Goal: Find specific page/section: Find specific page/section

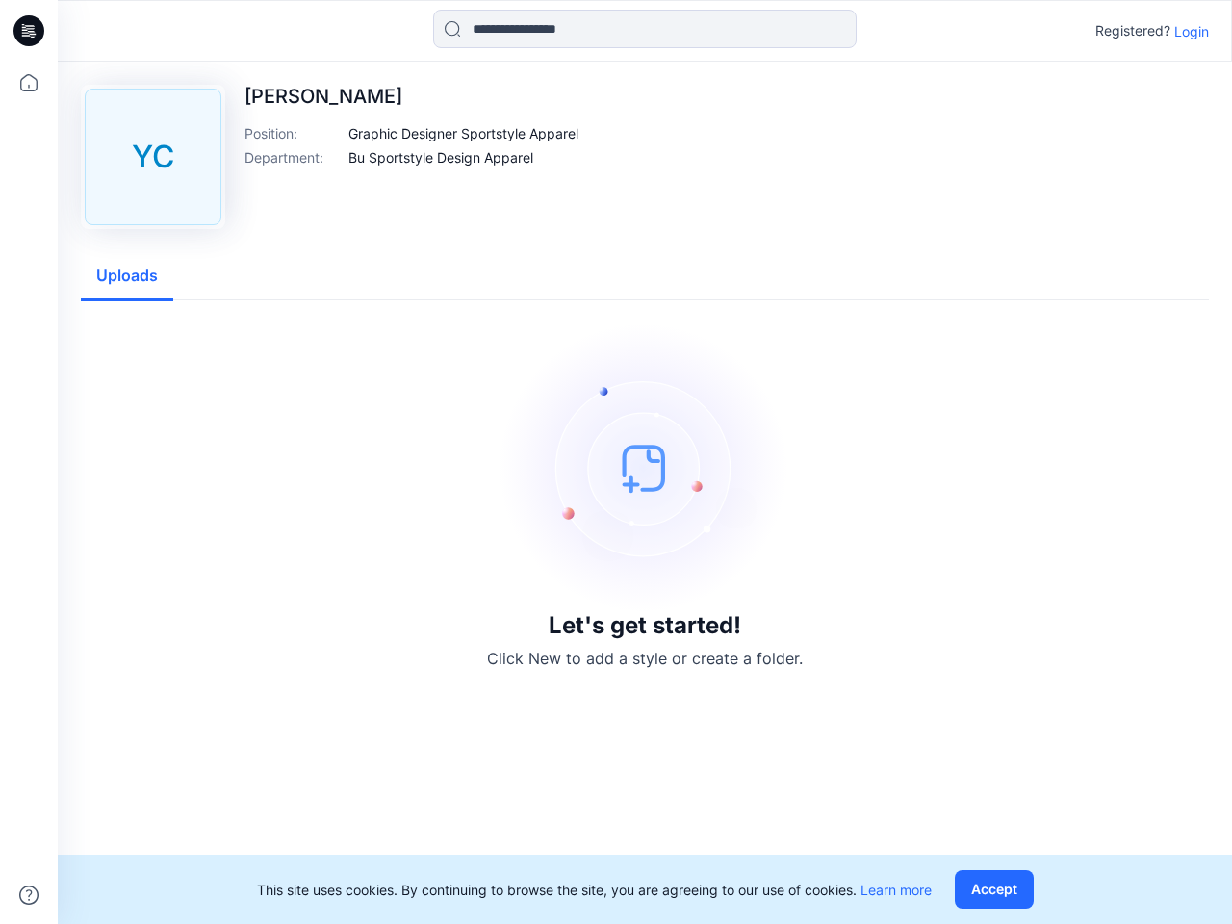
click at [616, 462] on img at bounding box center [644, 467] width 289 height 289
click at [30, 31] on icon at bounding box center [32, 31] width 8 height 1
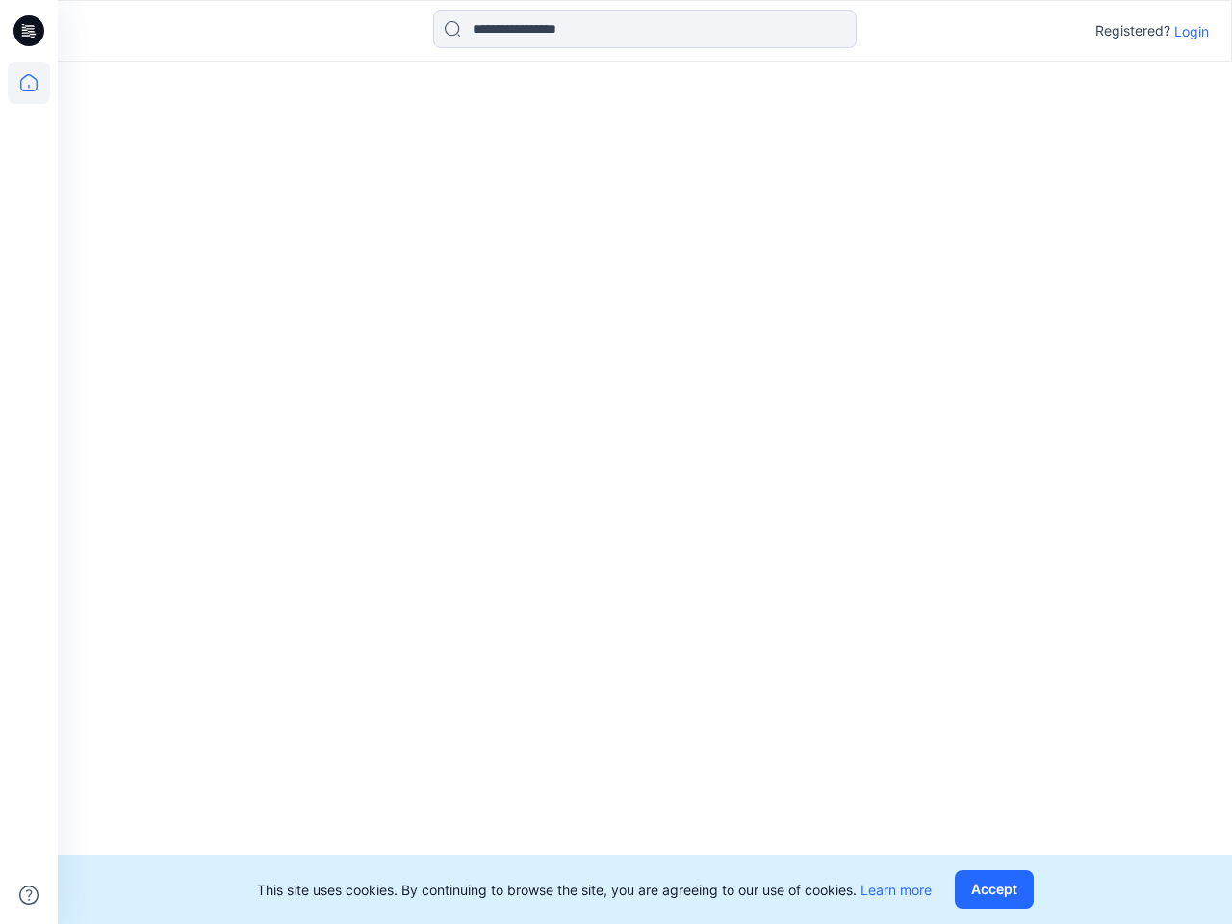
click at [29, 83] on icon at bounding box center [29, 83] width 42 height 42
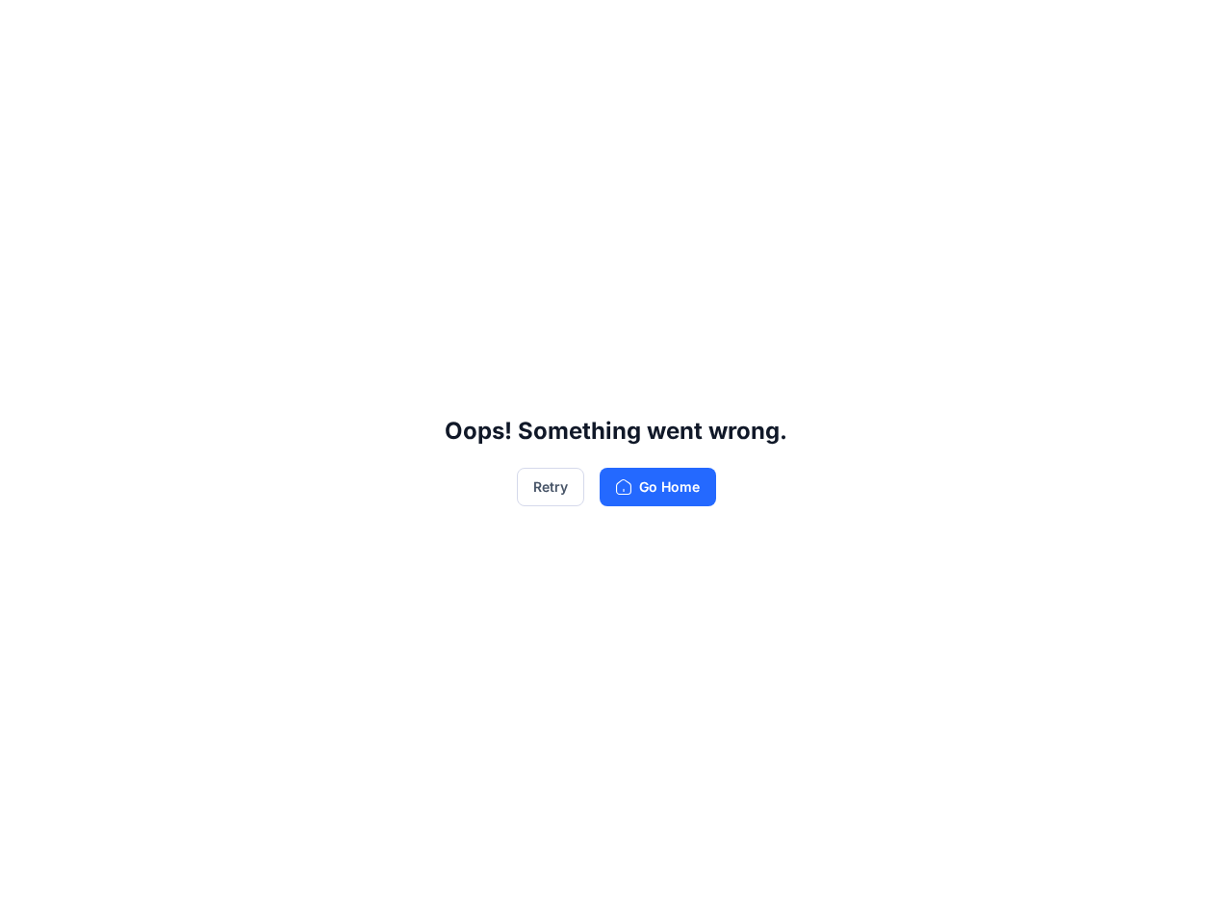
click at [29, 895] on div "Oops! Something went wrong. Retry Go Home" at bounding box center [616, 462] width 1232 height 924
click at [645, 29] on div "Oops! Something went wrong. Retry Go Home" at bounding box center [616, 462] width 1232 height 924
click at [1192, 31] on div "Oops! Something went wrong. Retry Go Home" at bounding box center [616, 462] width 1232 height 924
click at [464, 133] on div "Oops! Something went wrong. Retry Go Home" at bounding box center [616, 462] width 1232 height 924
click at [442, 157] on div "Oops! Something went wrong. Retry Go Home" at bounding box center [616, 462] width 1232 height 924
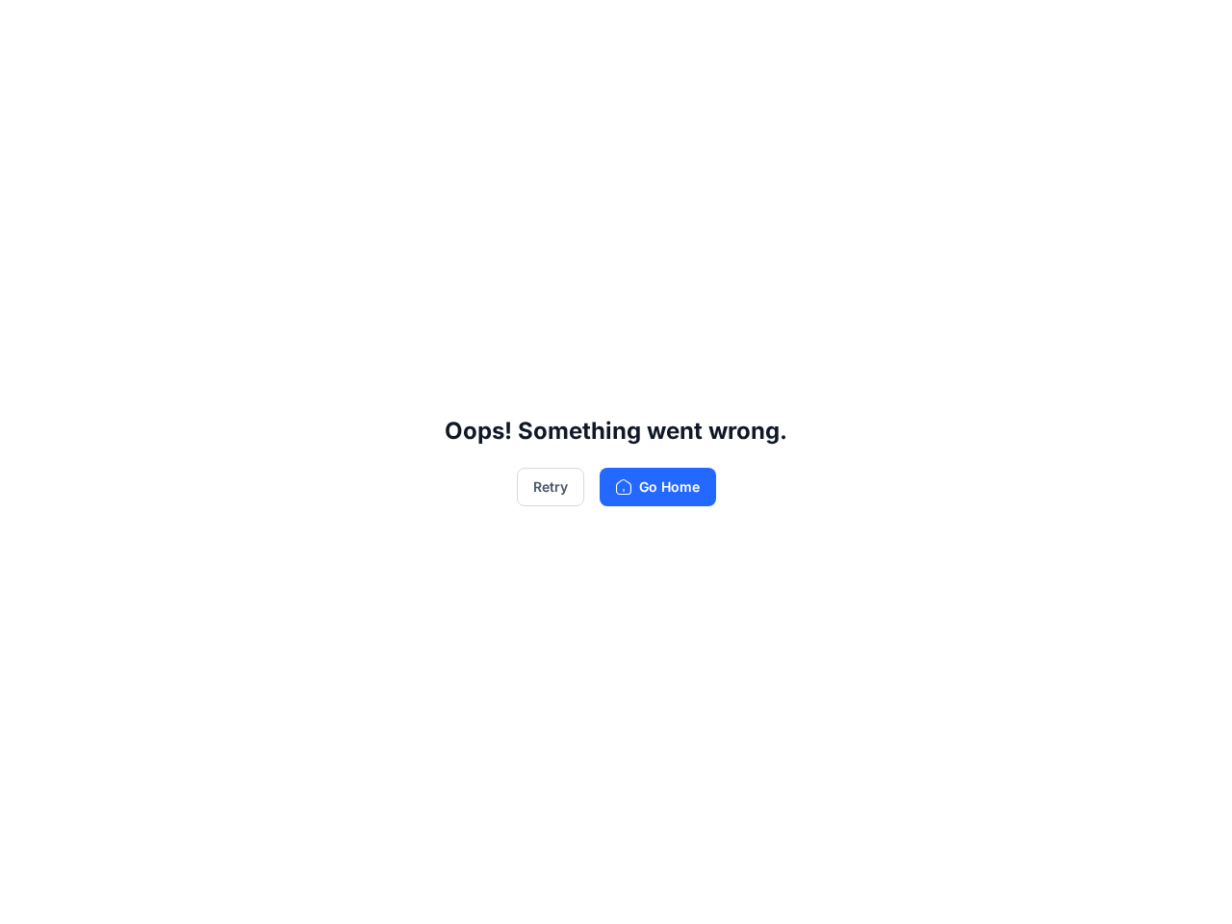
click at [127, 276] on div "Oops! Something went wrong. Retry Go Home" at bounding box center [616, 462] width 1232 height 924
click at [998, 889] on div "Oops! Something went wrong. Retry Go Home" at bounding box center [616, 462] width 1232 height 924
